Goal: Task Accomplishment & Management: Complete application form

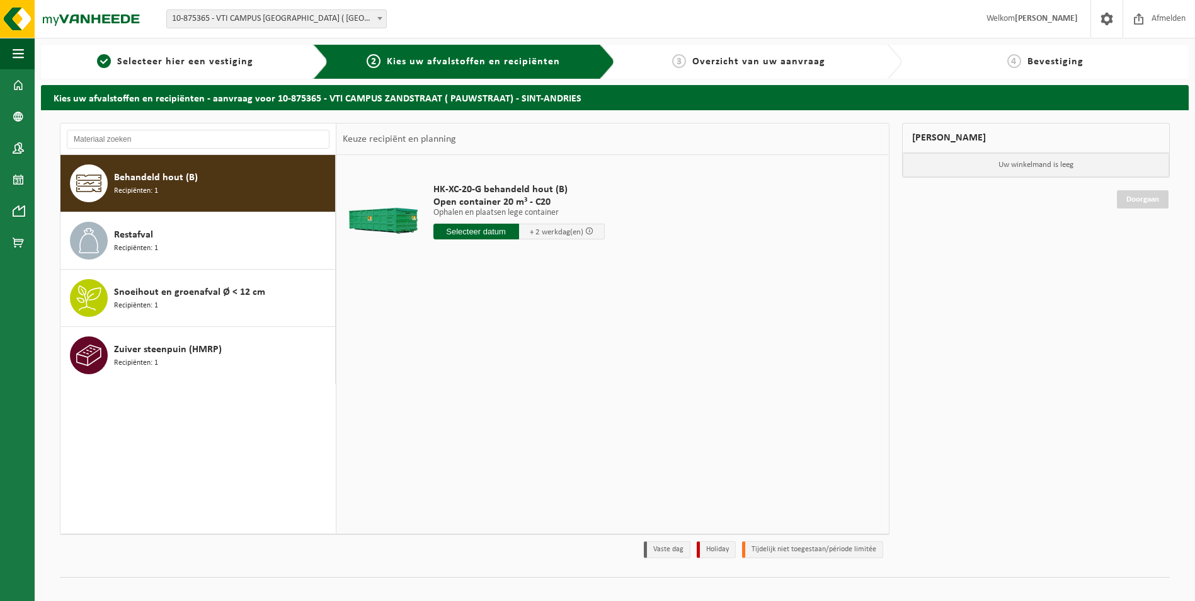
click at [471, 226] on input "text" at bounding box center [477, 232] width 86 height 16
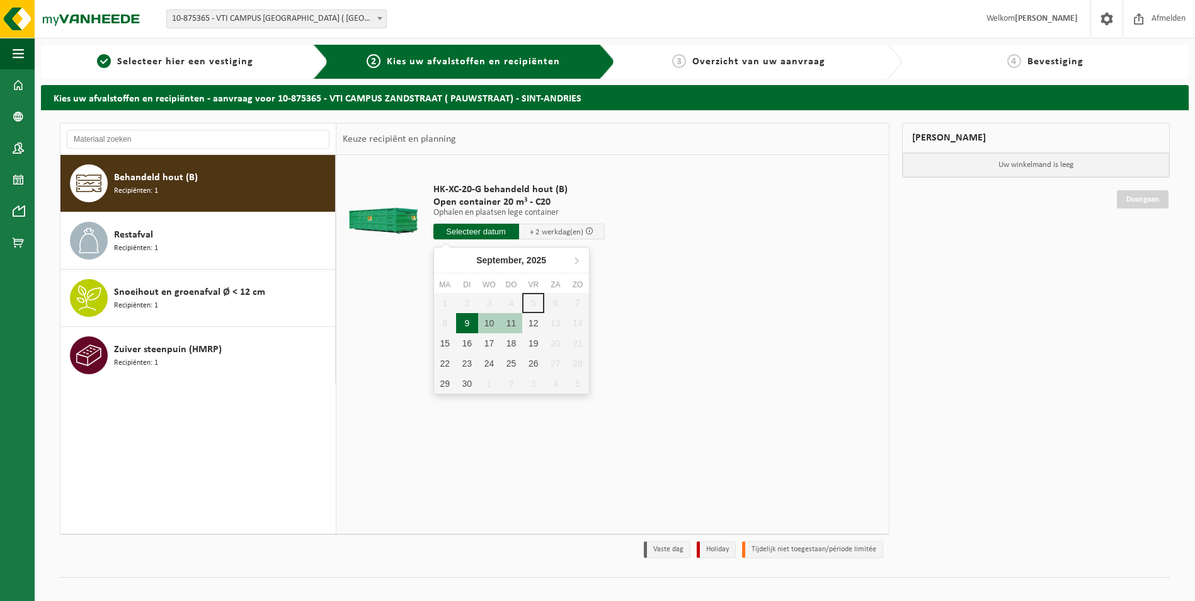
click at [467, 321] on div "9" at bounding box center [467, 323] width 22 height 20
type input "Van 2025-09-09"
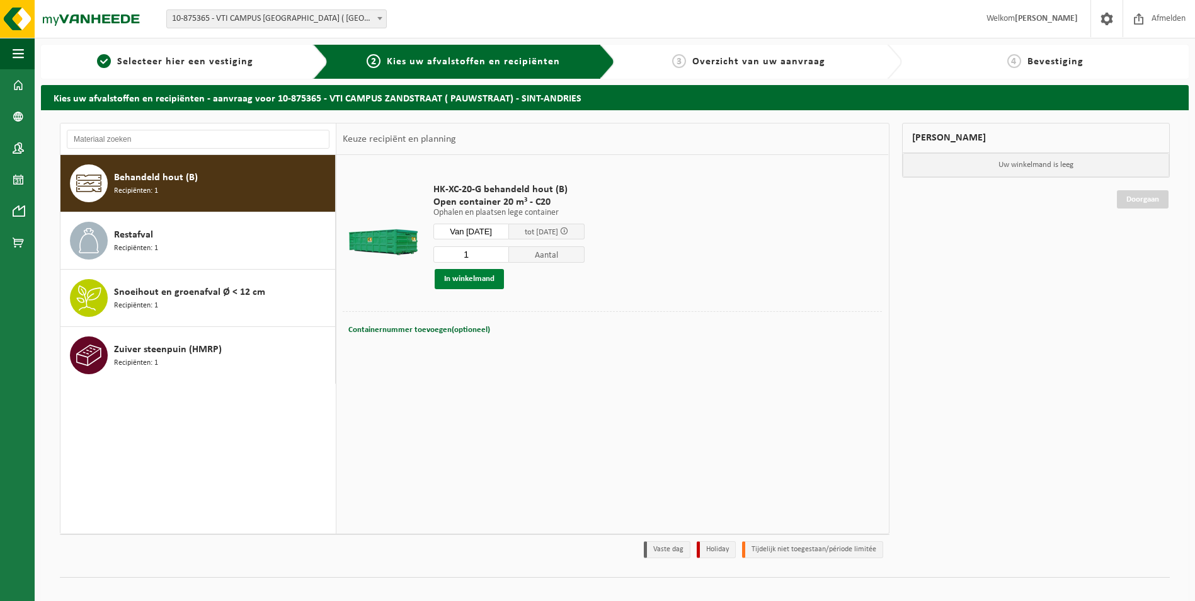
click at [478, 279] on button "In winkelmand" at bounding box center [469, 279] width 69 height 20
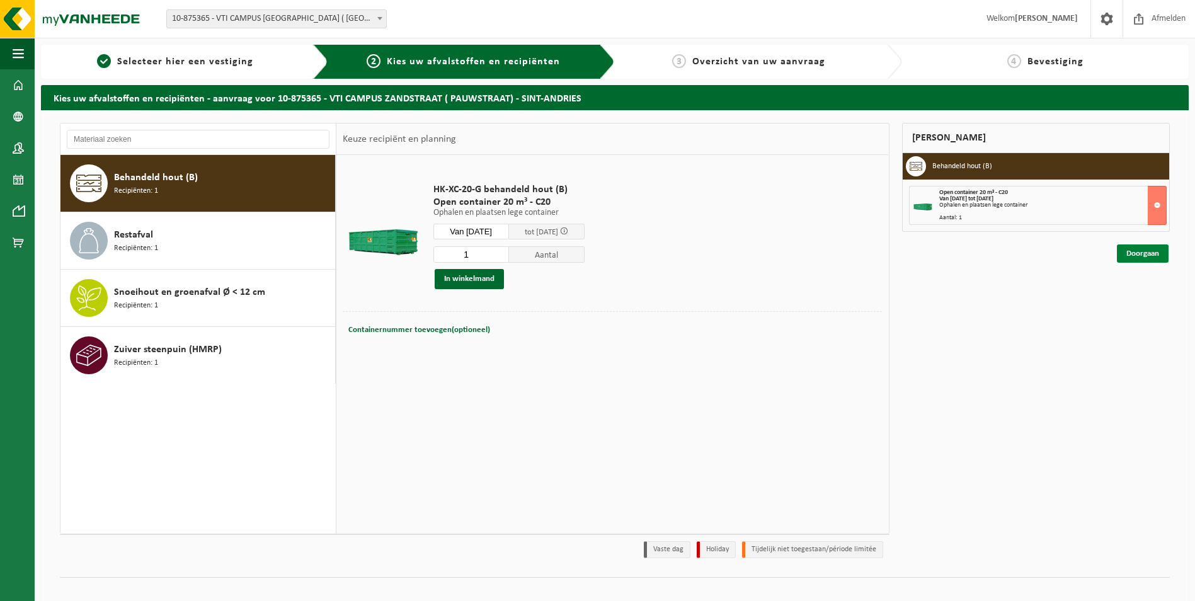
click at [1144, 257] on link "Doorgaan" at bounding box center [1143, 253] width 52 height 18
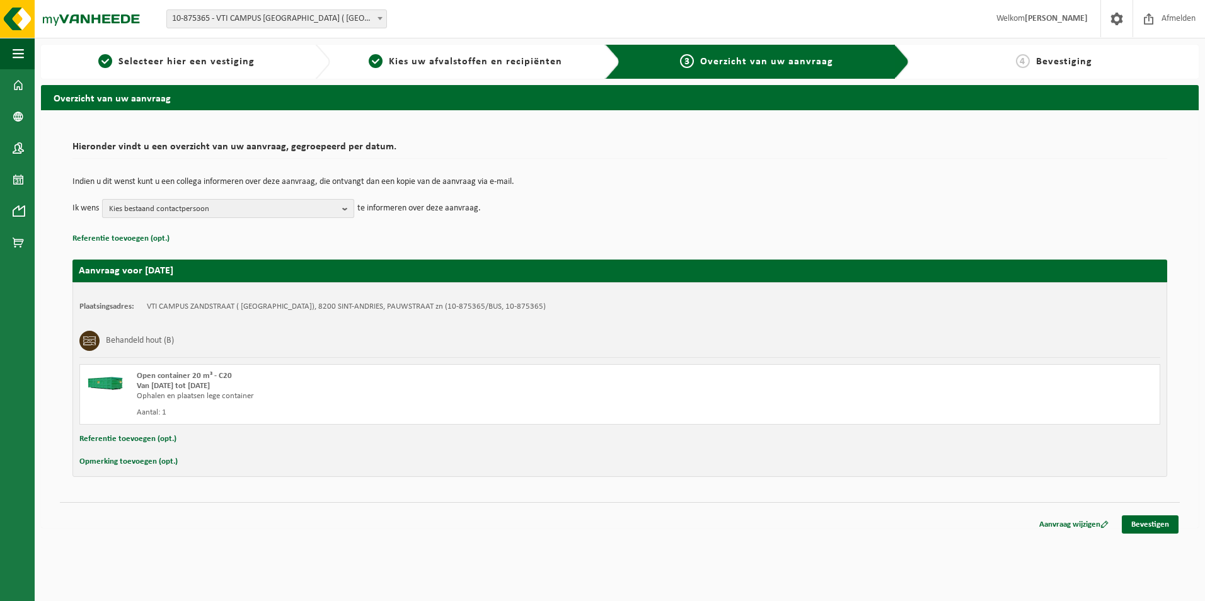
click at [294, 203] on span "Kies bestaand contactpersoon" at bounding box center [223, 209] width 228 height 19
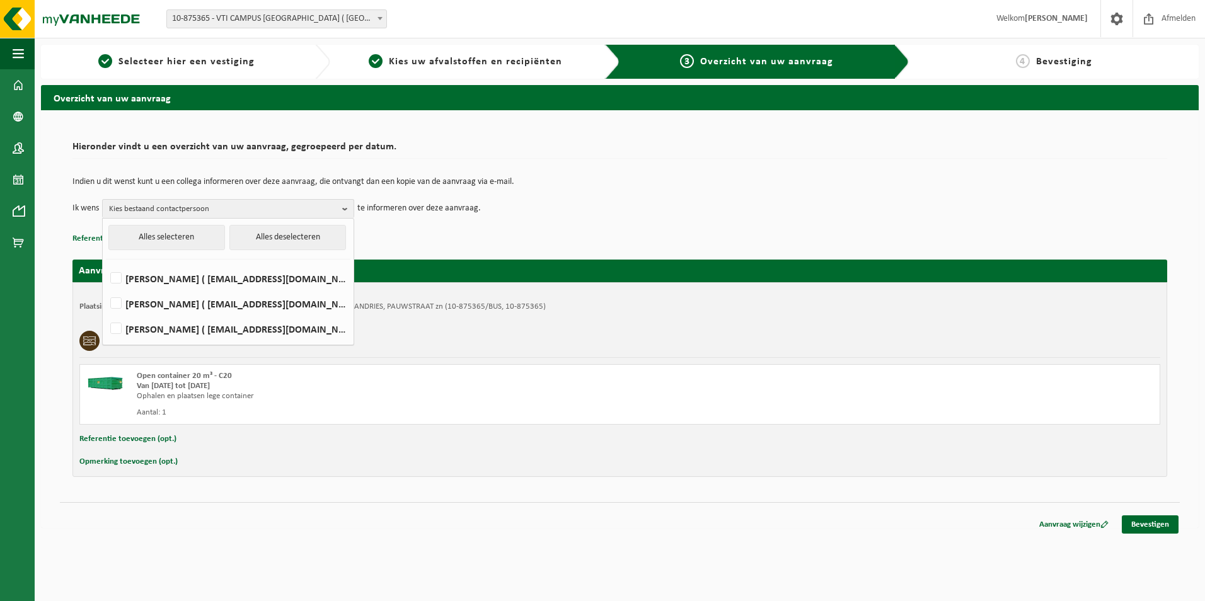
click at [639, 210] on td "Ik wens Kies bestaand contactpersoon Alles selecteren Alles deselecteren [PERSO…" at bounding box center [619, 208] width 1095 height 19
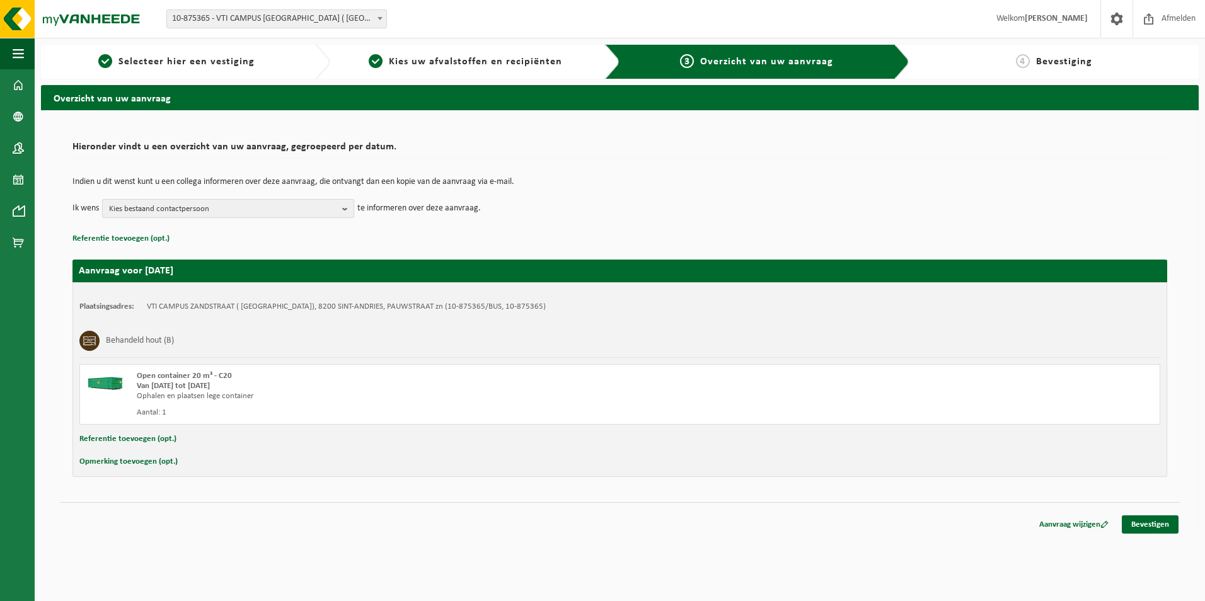
click at [339, 209] on button "Kies bestaand contactpersoon" at bounding box center [228, 208] width 252 height 19
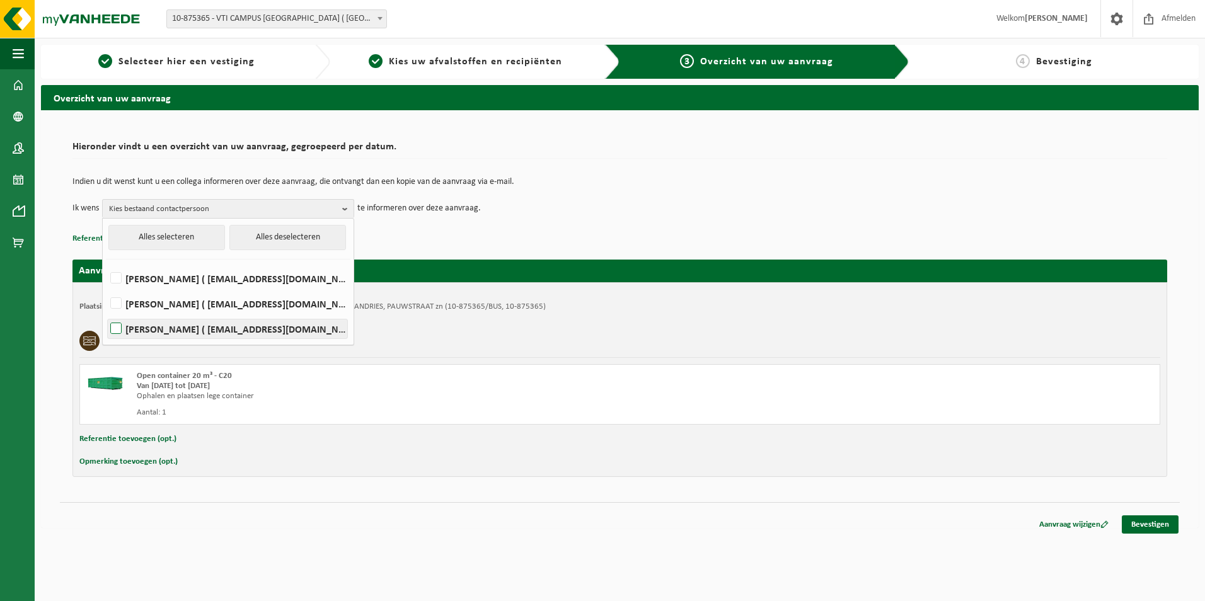
click at [151, 325] on label "[PERSON_NAME] ( [EMAIL_ADDRESS][DOMAIN_NAME] )" at bounding box center [227, 328] width 239 height 19
click at [106, 313] on input "[PERSON_NAME] ( [EMAIL_ADDRESS][DOMAIN_NAME] )" at bounding box center [105, 313] width 1 height 1
checkbox input "true"
click at [1151, 526] on link "Bevestigen" at bounding box center [1150, 524] width 57 height 18
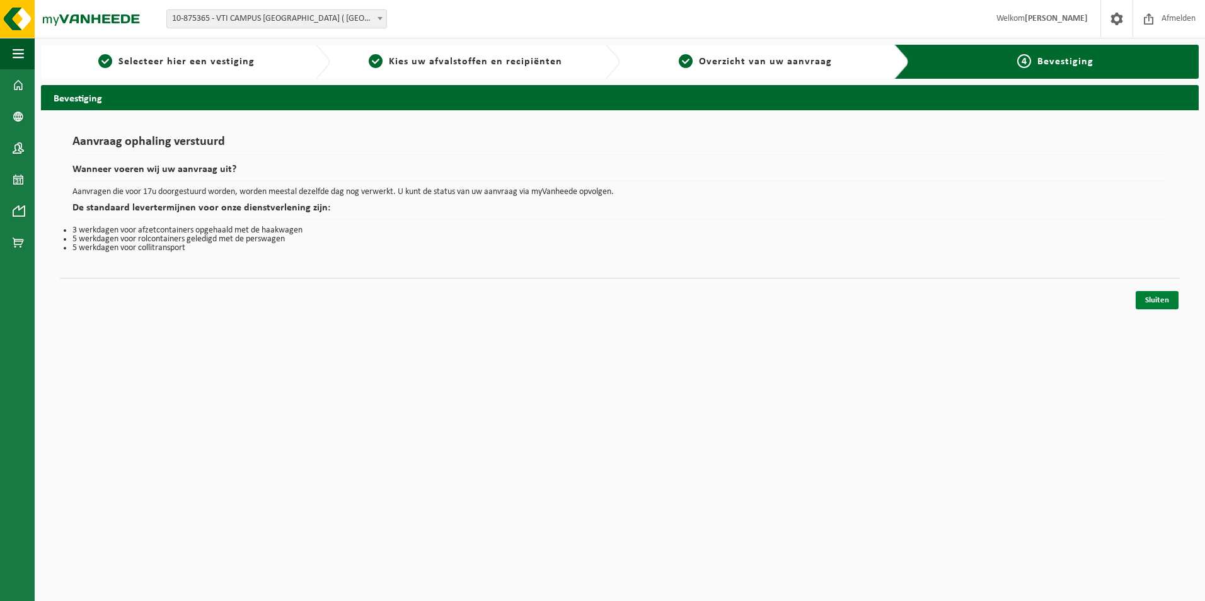
click at [1158, 305] on link "Sluiten" at bounding box center [1157, 300] width 43 height 18
